Goal: Task Accomplishment & Management: Manage account settings

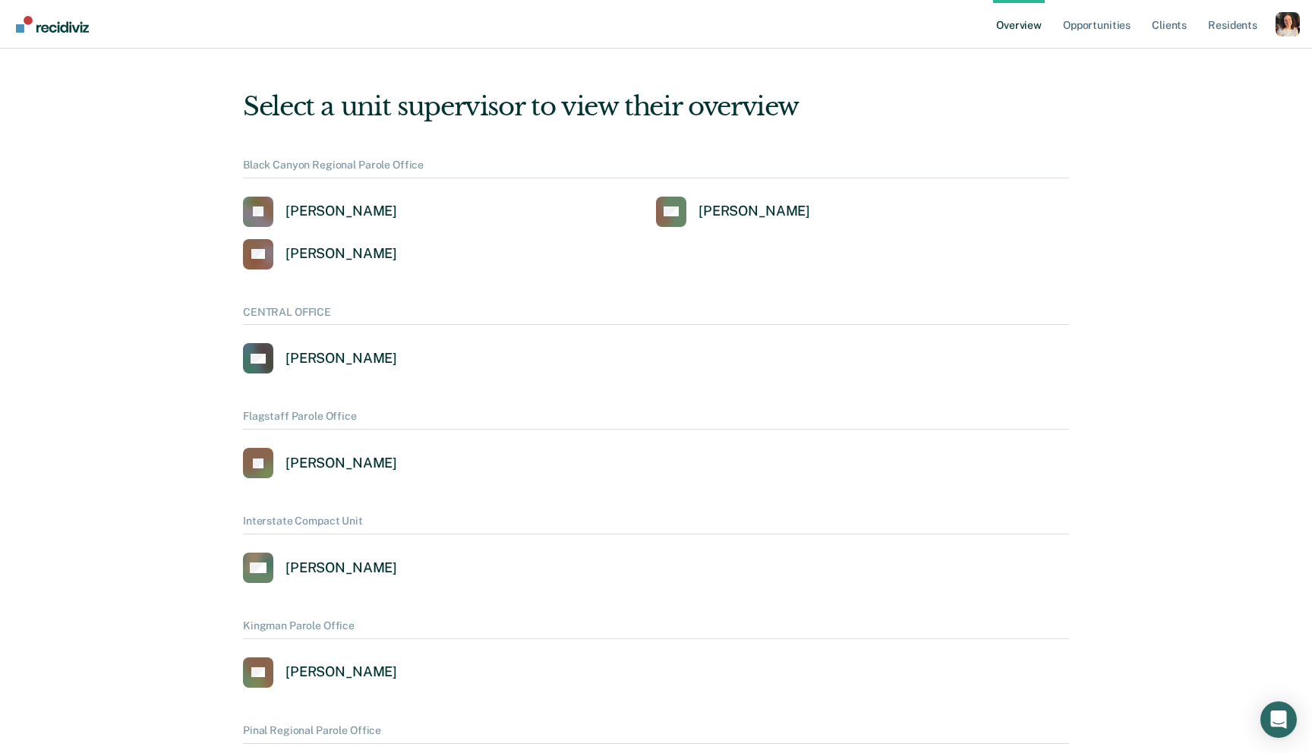
click at [1281, 18] on div "Profile dropdown button" at bounding box center [1288, 24] width 24 height 24
click at [1203, 58] on link "Profile" at bounding box center [1227, 61] width 122 height 13
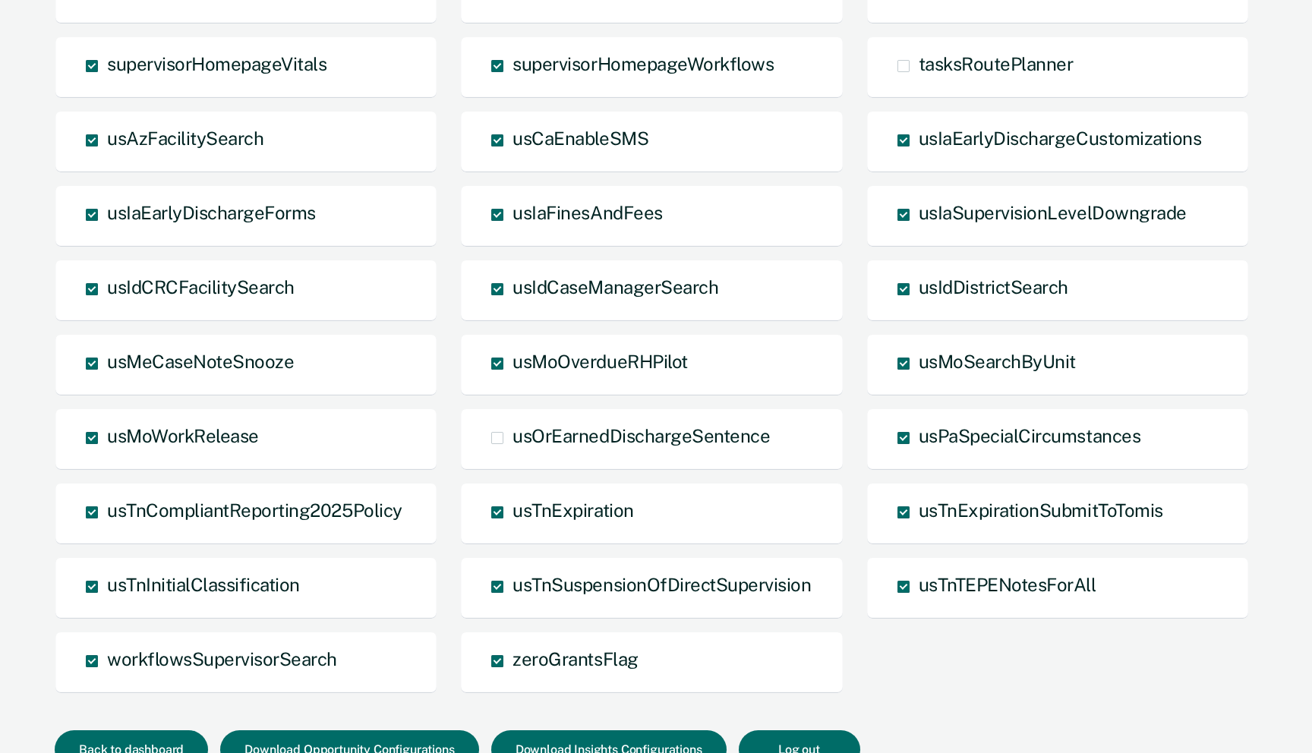
scroll to position [1063, 0]
